Goal: Information Seeking & Learning: Learn about a topic

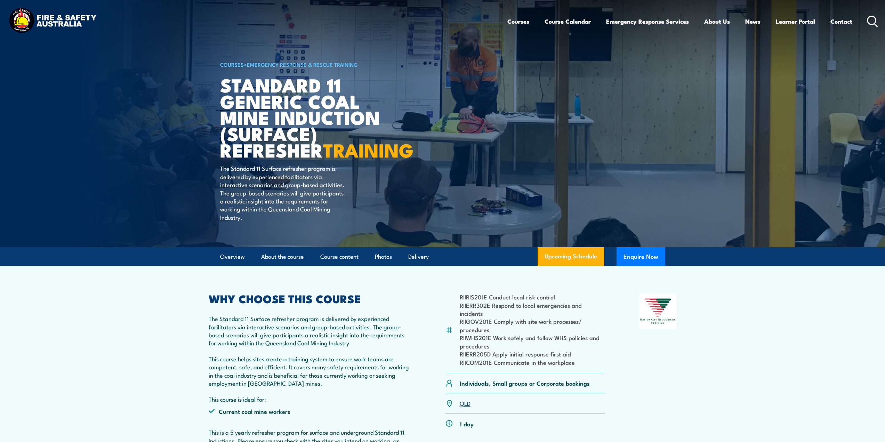
click at [772, 315] on section "RIIRIS201E Conduct local risk control RIIERR302E Respond to local emergencies a…" at bounding box center [442, 371] width 885 height 211
click at [128, 305] on section "RIIRIS201E Conduct local risk control RIIERR302E Respond to local emergencies a…" at bounding box center [442, 371] width 885 height 211
click at [248, 104] on h1 "Standard 11 Generic Coal Mine Induction (Surface) Refresher TRAINING" at bounding box center [306, 116] width 172 height 81
click at [277, 257] on link "About the course" at bounding box center [282, 256] width 43 height 18
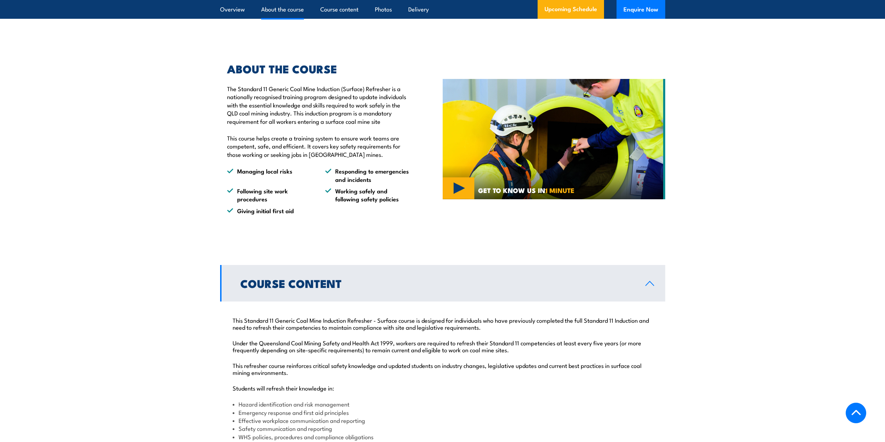
scroll to position [463, 0]
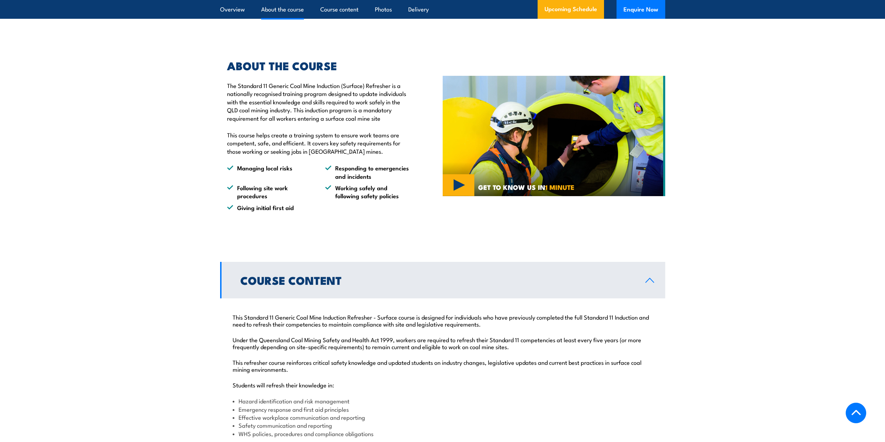
click at [271, 283] on h2 "Course Content" at bounding box center [437, 280] width 394 height 10
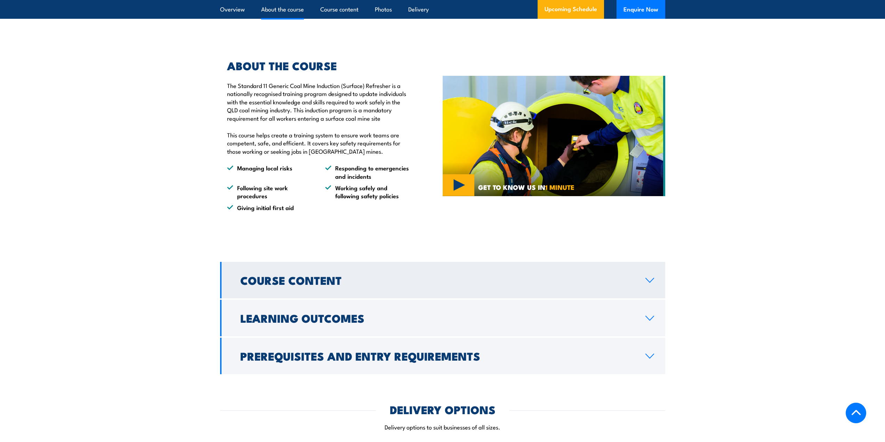
click at [272, 282] on h2 "Course Content" at bounding box center [437, 280] width 394 height 10
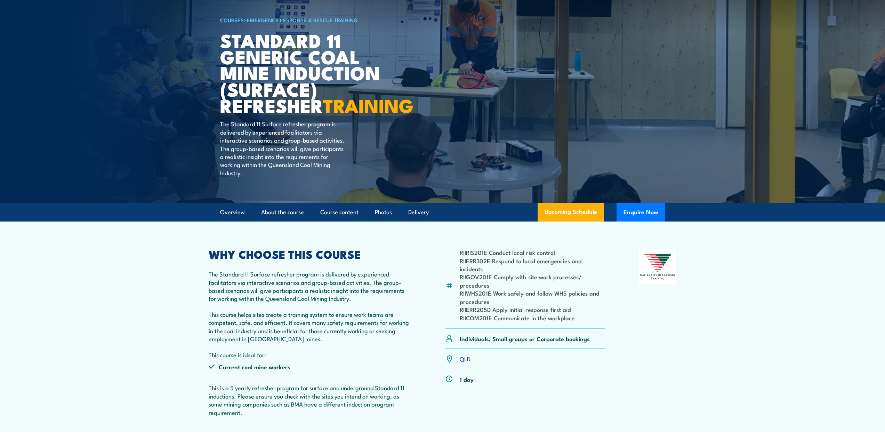
scroll to position [0, 0]
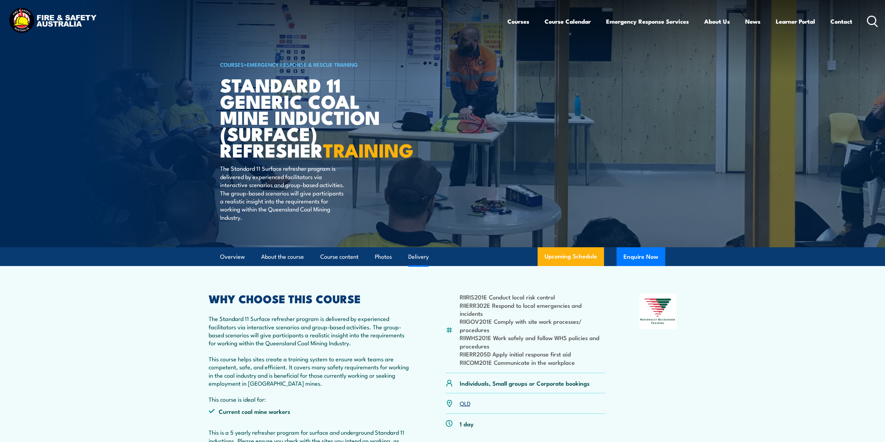
click at [415, 258] on link "Delivery" at bounding box center [418, 256] width 21 height 18
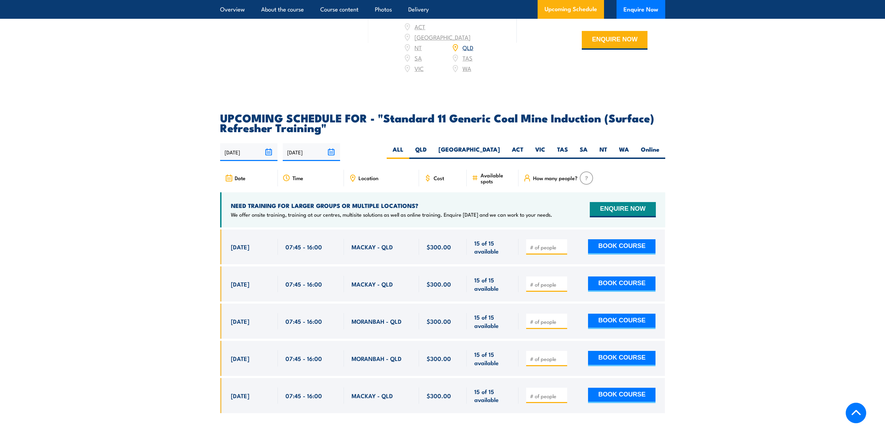
scroll to position [1178, 0]
click at [730, 185] on section "UPCOMING SCHEDULE FOR - "Standard 11 Generic Coal Mine Induction (Surface) Refr…" at bounding box center [442, 268] width 885 height 311
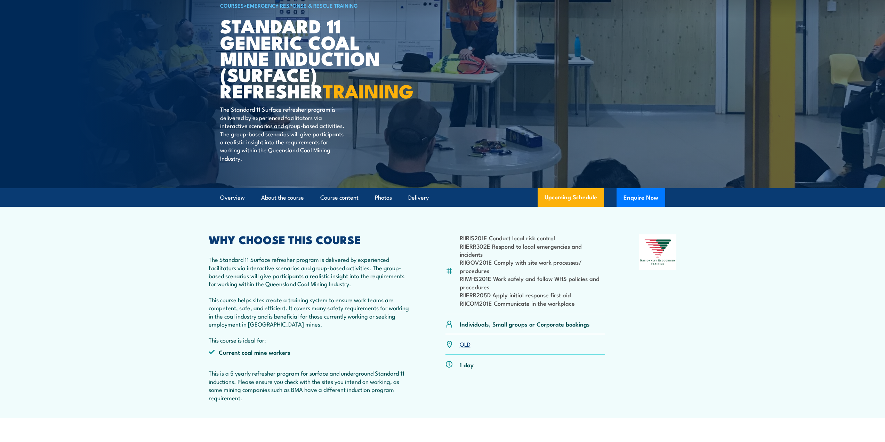
scroll to position [40, 0]
